Goal: Leave review/rating: Leave review/rating

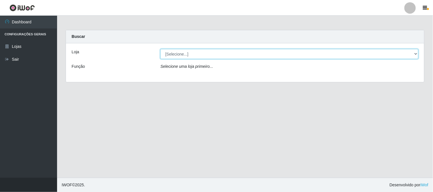
click at [415, 52] on select "[Selecione...] Super Vilton" at bounding box center [289, 54] width 258 height 10
select select "379"
click at [160, 49] on select "[Selecione...] Super Vilton" at bounding box center [289, 54] width 258 height 10
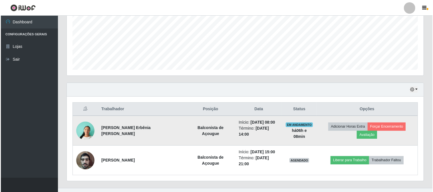
scroll to position [136, 0]
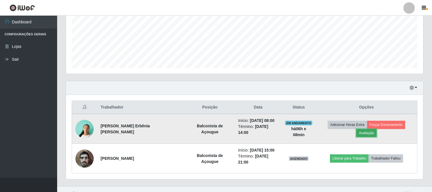
click at [376, 129] on button "Avaliação" at bounding box center [366, 133] width 20 height 8
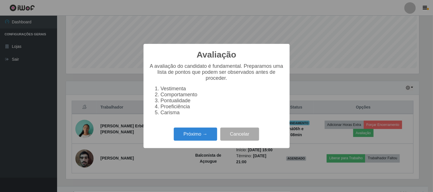
scroll to position [118, 353]
click at [195, 137] on button "Próximo →" at bounding box center [195, 134] width 43 height 13
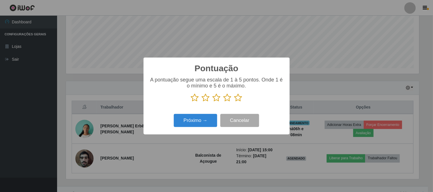
scroll to position [285310, 285075]
click at [239, 99] on icon at bounding box center [238, 98] width 8 height 9
click at [234, 102] on input "radio" at bounding box center [234, 102] width 0 height 0
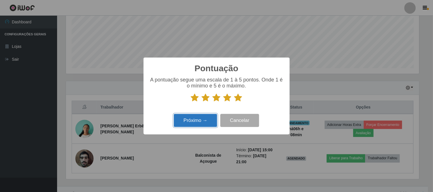
click at [205, 122] on button "Próximo →" at bounding box center [195, 120] width 43 height 13
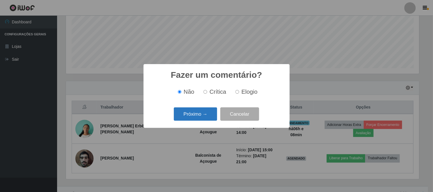
click at [206, 116] on button "Próximo →" at bounding box center [195, 114] width 43 height 13
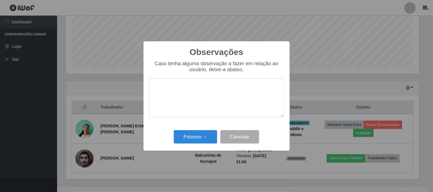
click at [192, 130] on div "Próximo → Cancelar" at bounding box center [216, 137] width 135 height 16
click at [195, 136] on button "Próximo →" at bounding box center [195, 136] width 43 height 13
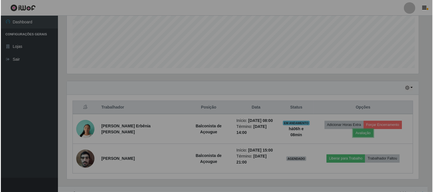
scroll to position [118, 357]
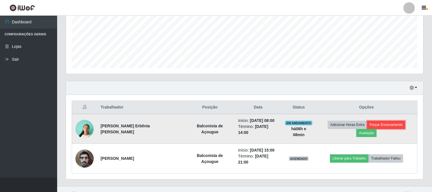
click at [367, 125] on button "Forçar Encerramento" at bounding box center [386, 125] width 38 height 8
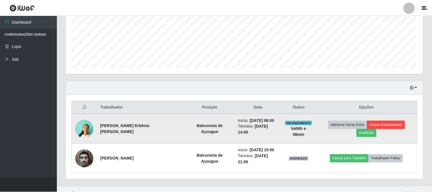
scroll to position [118, 353]
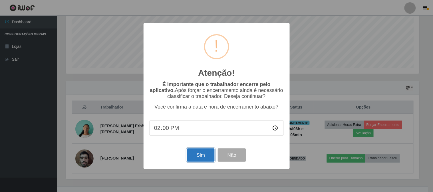
click at [198, 158] on button "Sim" at bounding box center [201, 155] width 28 height 13
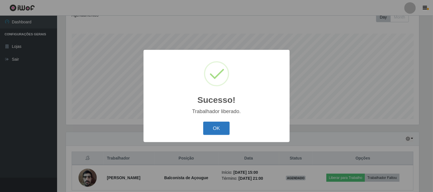
click at [212, 127] on button "OK" at bounding box center [216, 128] width 27 height 13
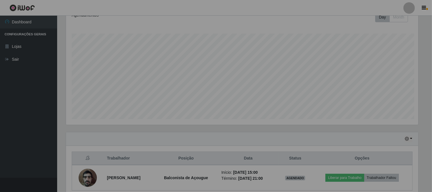
scroll to position [118, 357]
